Goal: Obtain resource: Download file/media

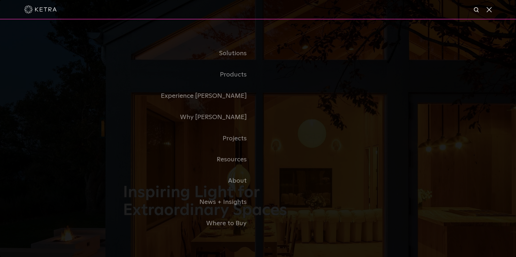
click at [241, 82] on link "Products" at bounding box center [190, 74] width 135 height 21
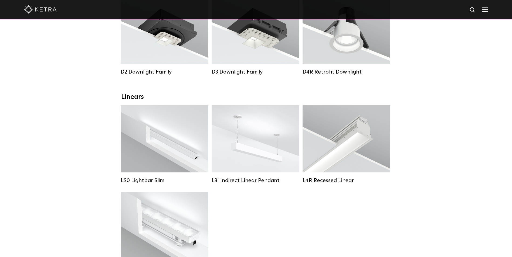
scroll to position [54, 0]
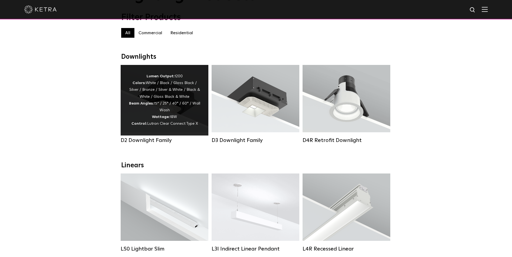
click at [163, 115] on div "Lumen Output: 1200 Colors: White / Black / Gloss Black / Silver / Bronze / Silv…" at bounding box center [165, 100] width 72 height 55
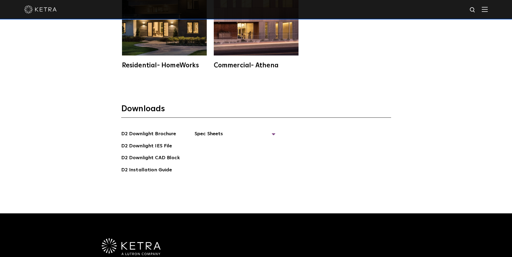
scroll to position [1538, 0]
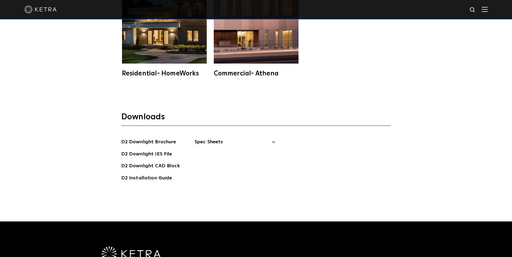
click at [214, 138] on span "Spec Sheets" at bounding box center [235, 144] width 81 height 12
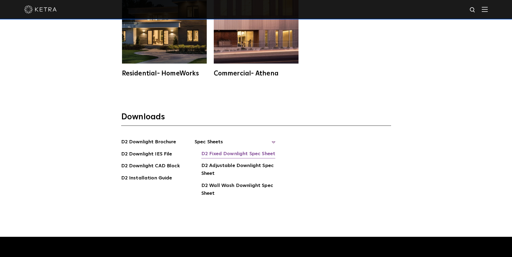
click at [218, 150] on link "D2 Fixed Downlight Spec Sheet" at bounding box center [238, 154] width 74 height 9
